Goal: Navigation & Orientation: Find specific page/section

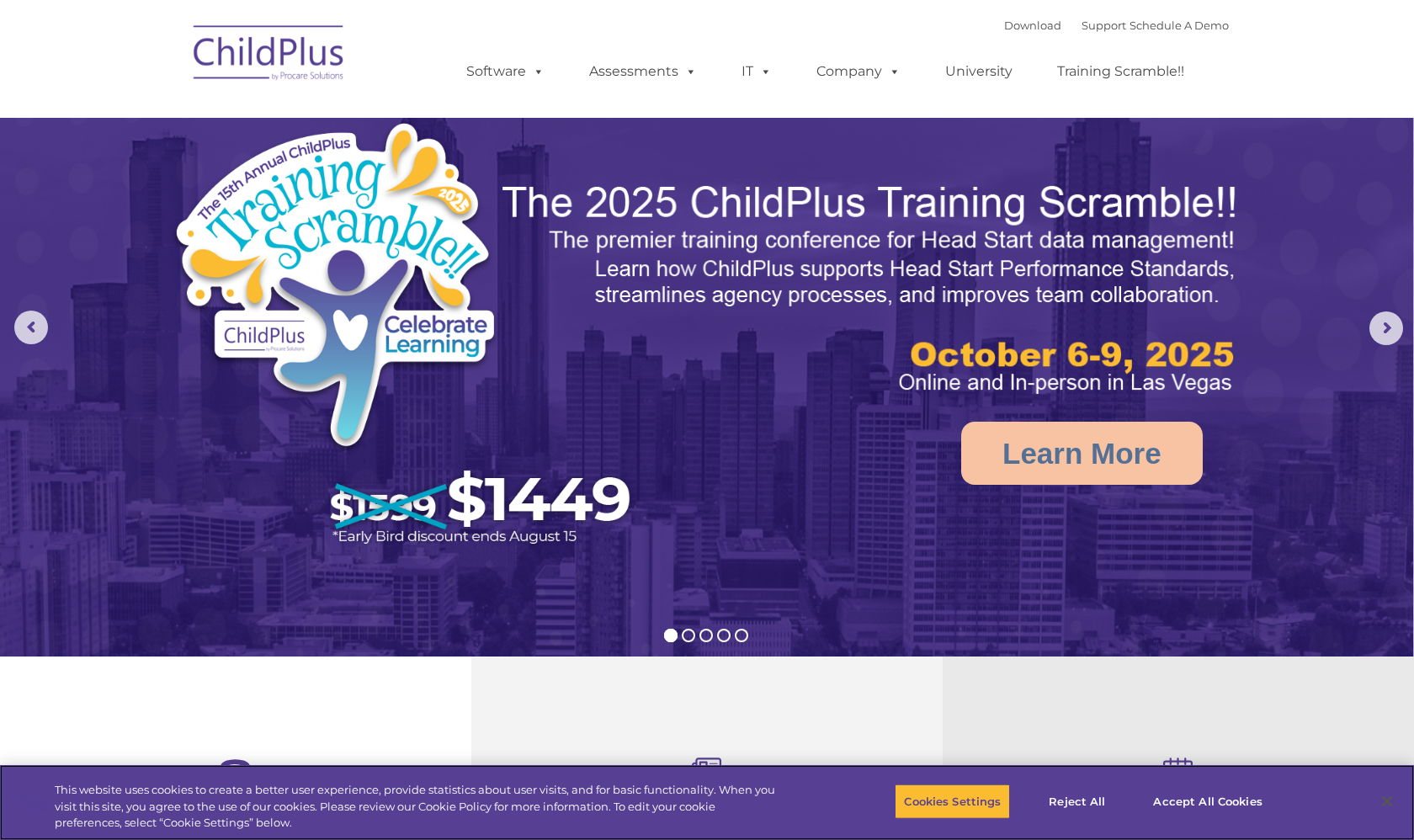
select select "MEDIUM"
click at [1217, 798] on button "Accept All Cookies" at bounding box center [1207, 801] width 127 height 35
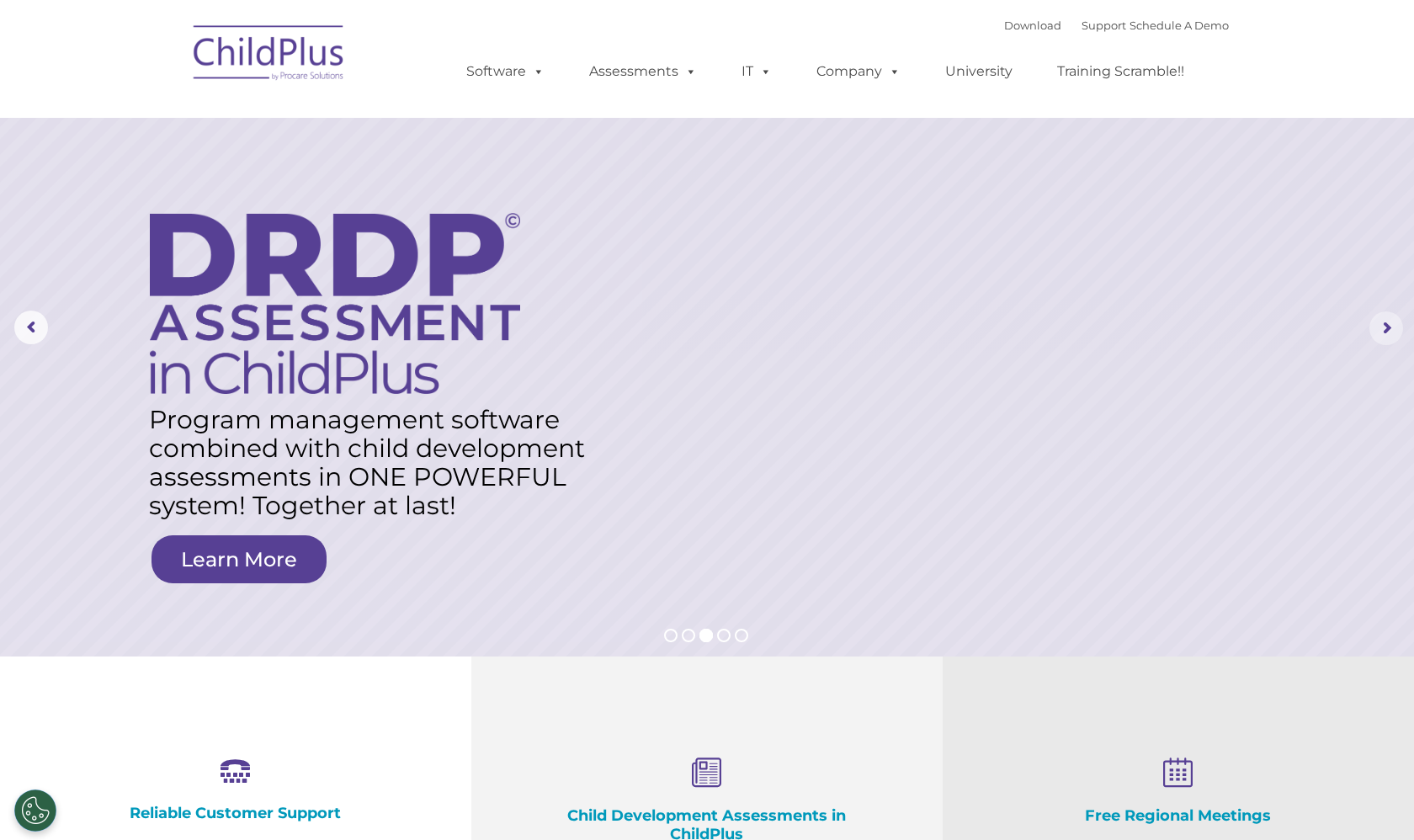
click at [1379, 334] on rs-arrow at bounding box center [1386, 328] width 34 height 34
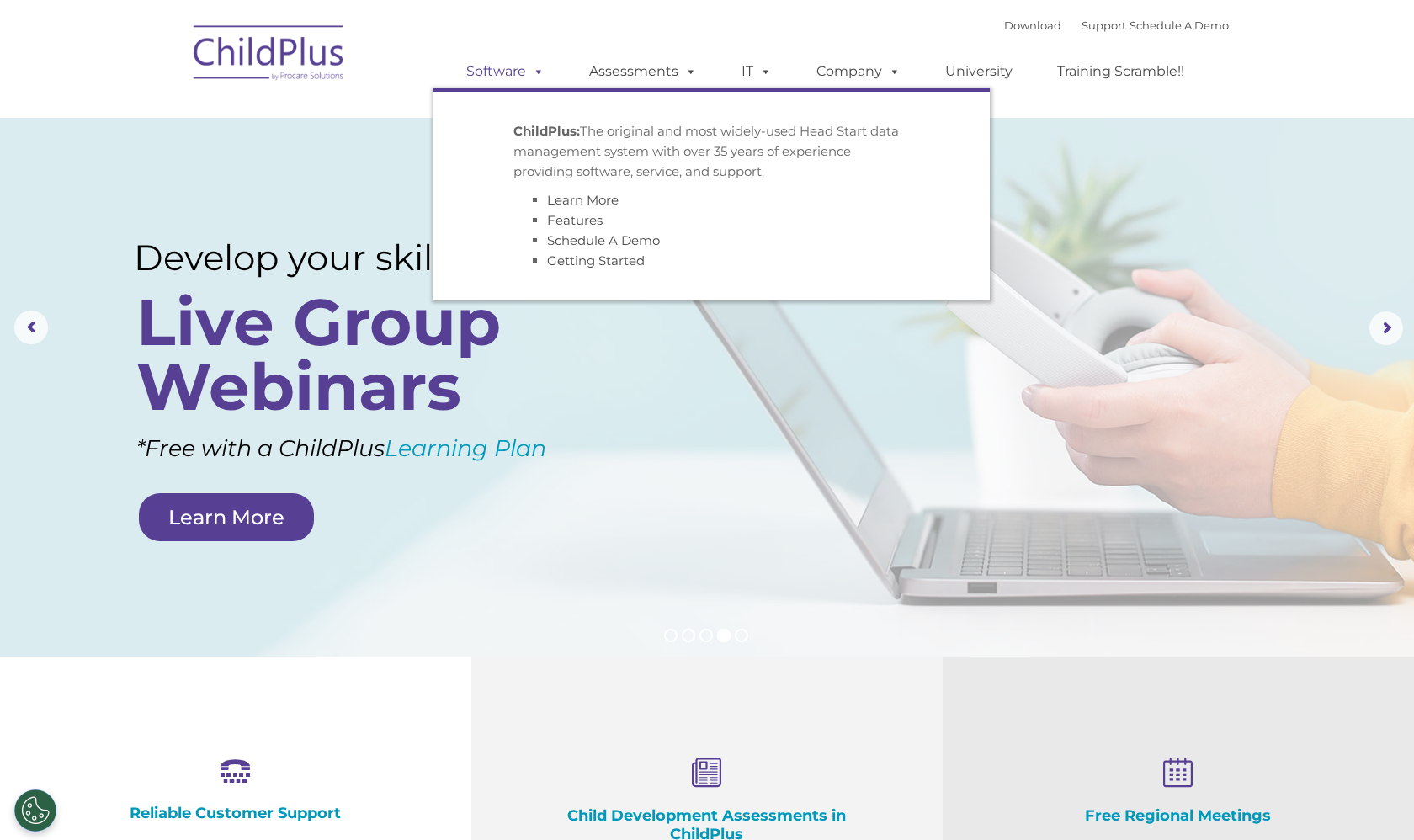
click at [530, 66] on span at bounding box center [535, 71] width 19 height 16
